Goal: Find specific page/section: Find specific page/section

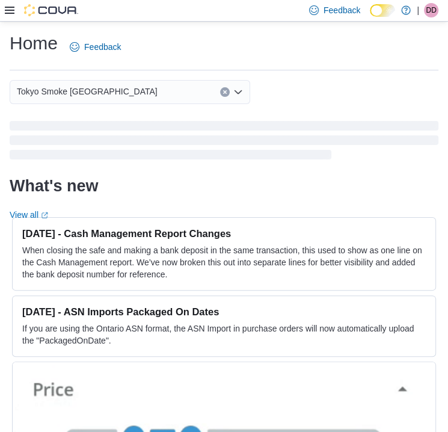
click at [11, 8] on icon at bounding box center [10, 10] width 10 height 7
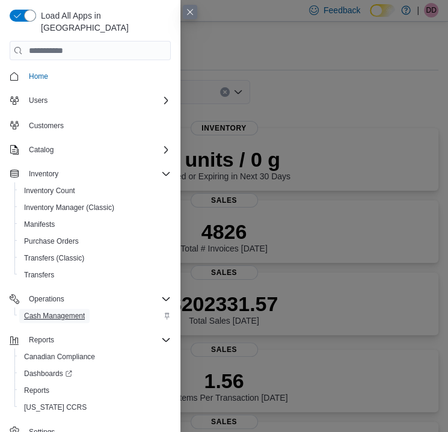
click at [53, 311] on span "Cash Management" at bounding box center [54, 316] width 61 height 10
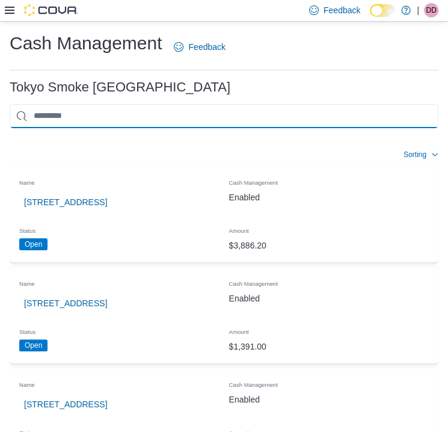
click at [116, 122] on input "This is a search bar. As you type, the results lower in the page will automatic…" at bounding box center [224, 116] width 429 height 24
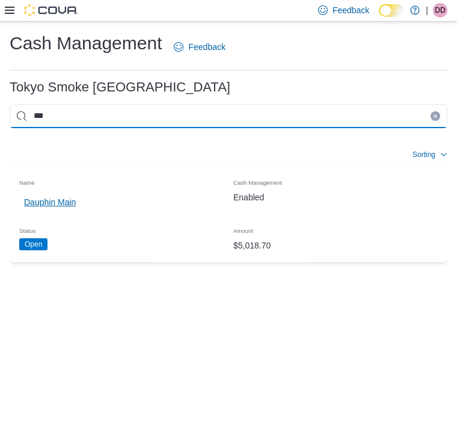
type input "***"
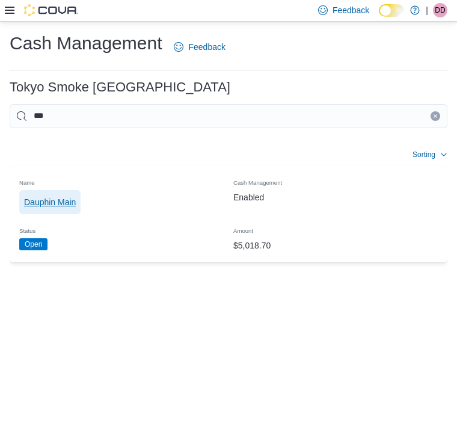
click at [59, 201] on span "Dauphin Main" at bounding box center [50, 202] width 52 height 12
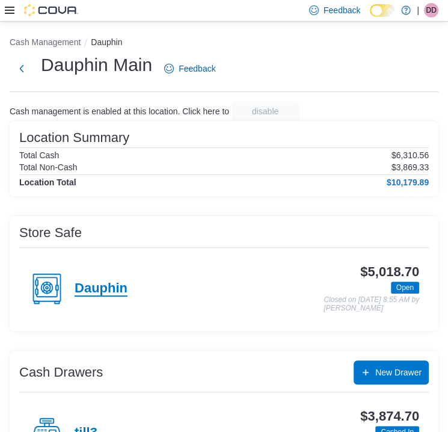
click at [104, 293] on h4 "Dauphin" at bounding box center [101, 289] width 53 height 16
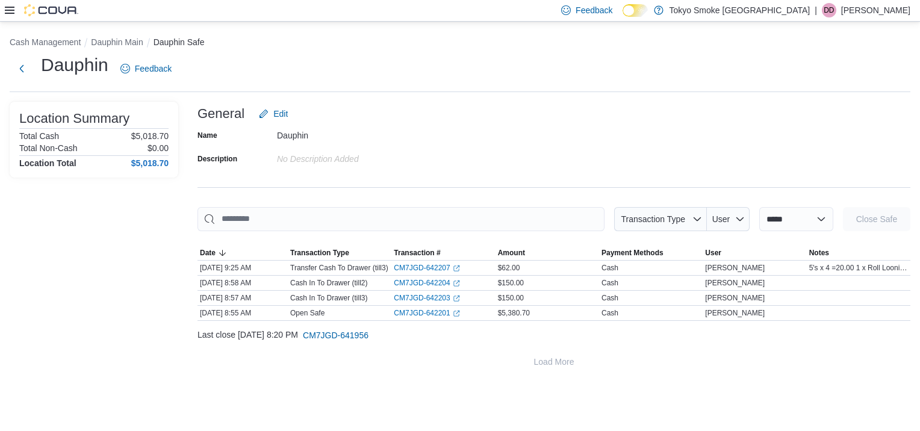
click at [448, 107] on div "General Edit" at bounding box center [553, 114] width 713 height 24
